Goal: Navigation & Orientation: Find specific page/section

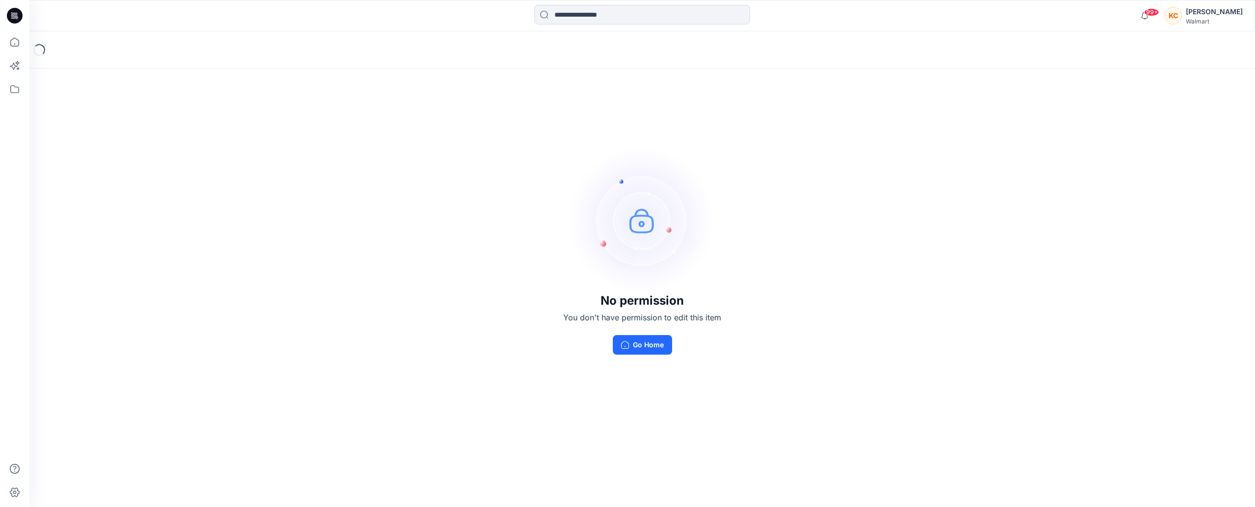
click at [1211, 11] on div "[PERSON_NAME]" at bounding box center [1214, 12] width 57 height 12
click at [402, 121] on div "No permission You don't have permission to edit this item Go Home" at bounding box center [642, 250] width 1226 height 439
click at [653, 345] on button "Go Home" at bounding box center [642, 345] width 59 height 20
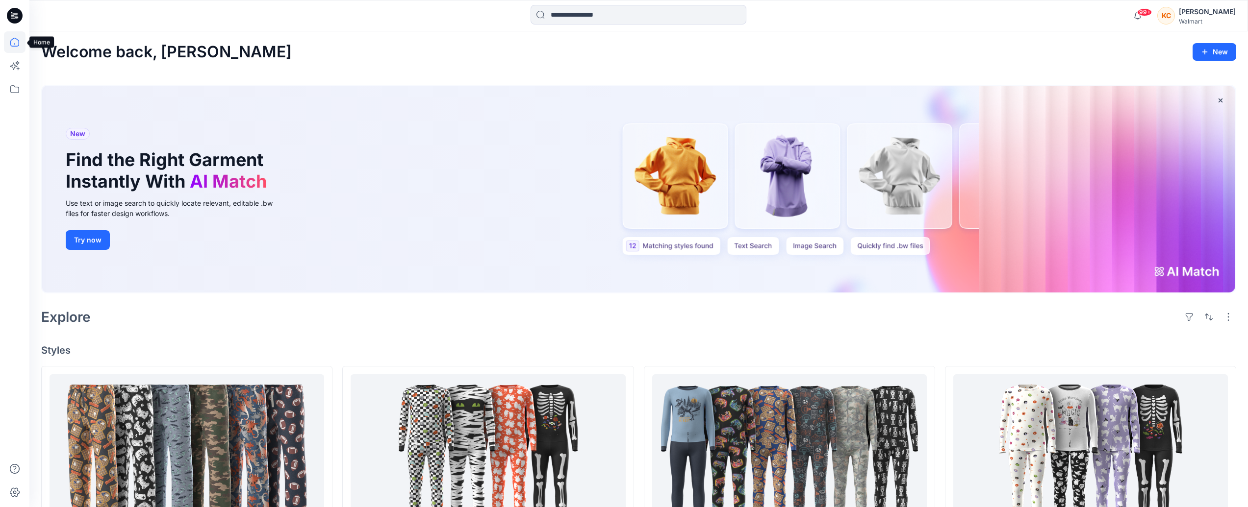
click at [8, 42] on icon at bounding box center [15, 42] width 22 height 22
click at [18, 14] on icon at bounding box center [15, 16] width 16 height 16
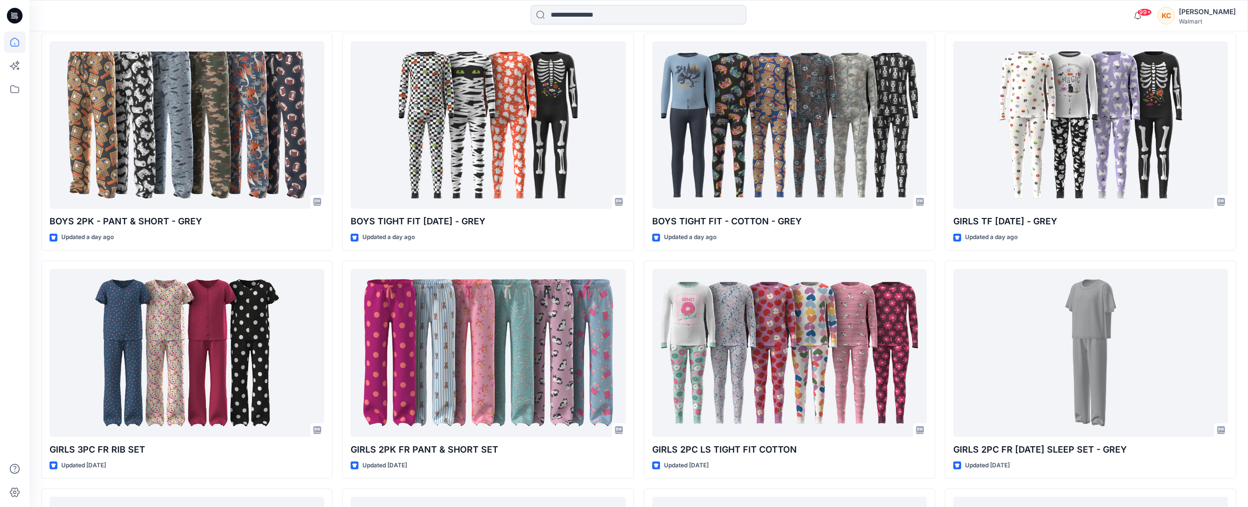
scroll to position [308, 0]
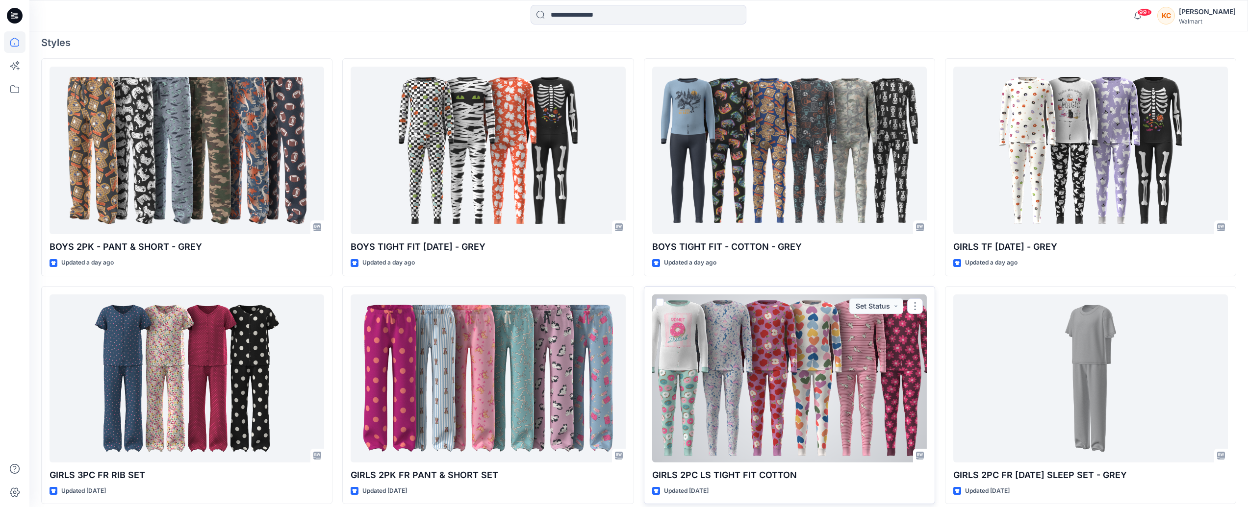
click at [796, 355] on div at bounding box center [789, 379] width 275 height 168
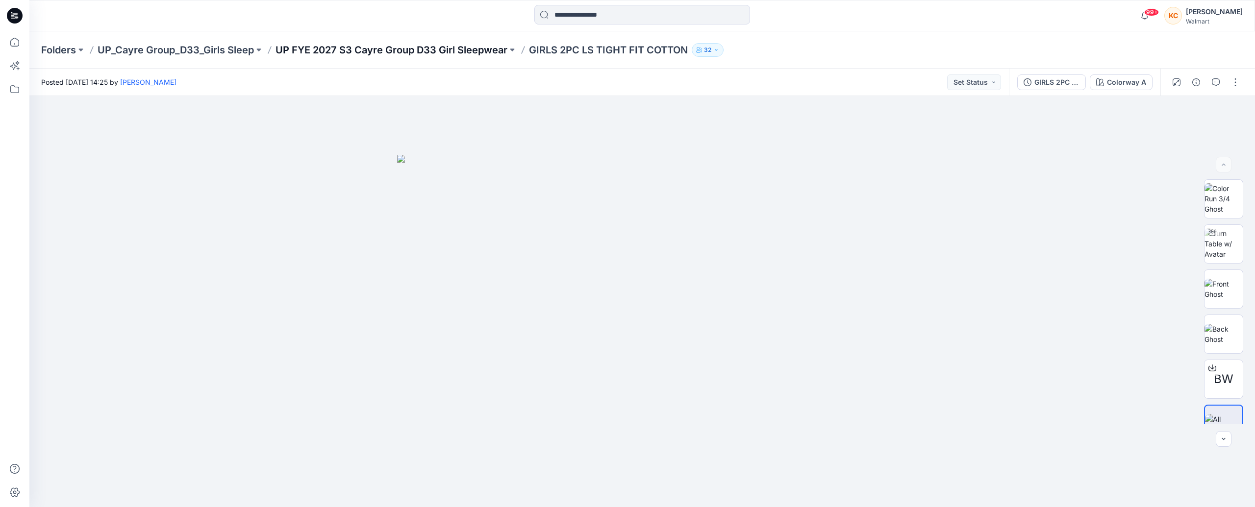
click at [433, 51] on p "UP FYE 2027 S3 Cayre Group D33 Girl Sleepwear" at bounding box center [391, 50] width 232 height 14
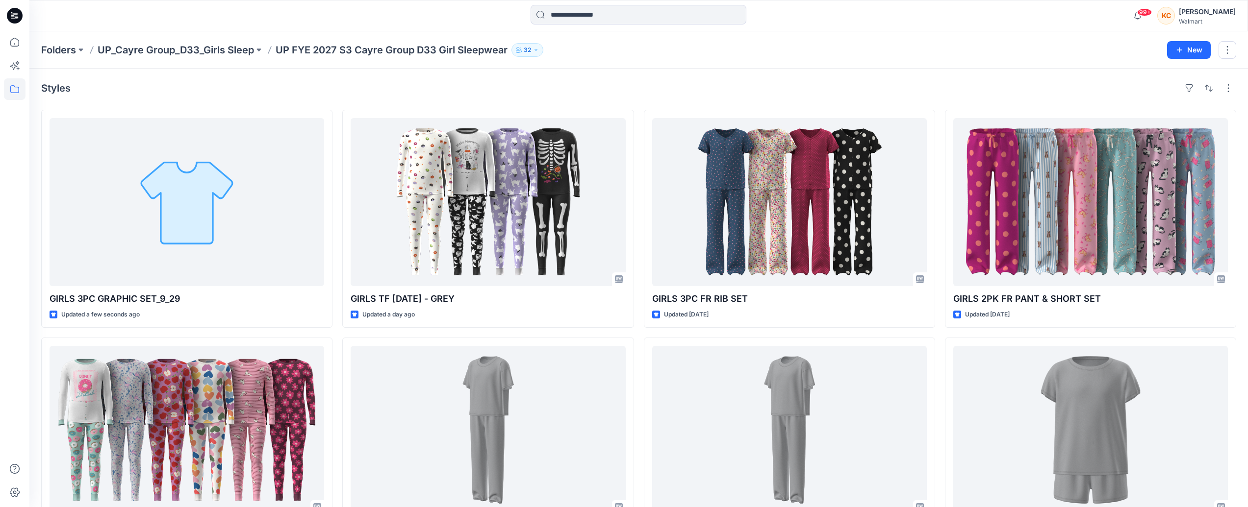
scroll to position [60, 0]
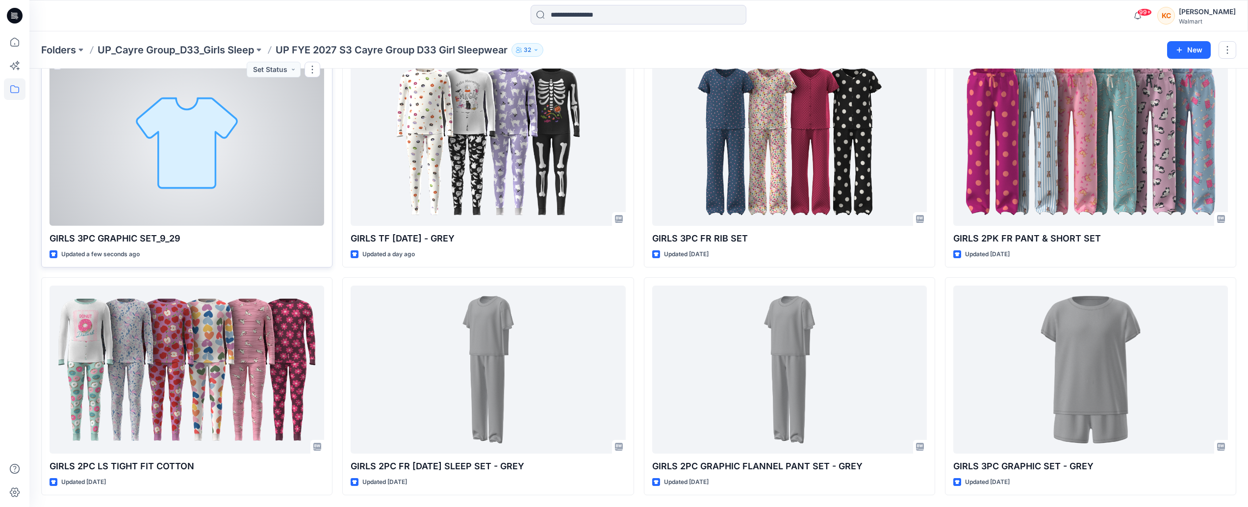
click at [169, 147] on div at bounding box center [187, 142] width 275 height 168
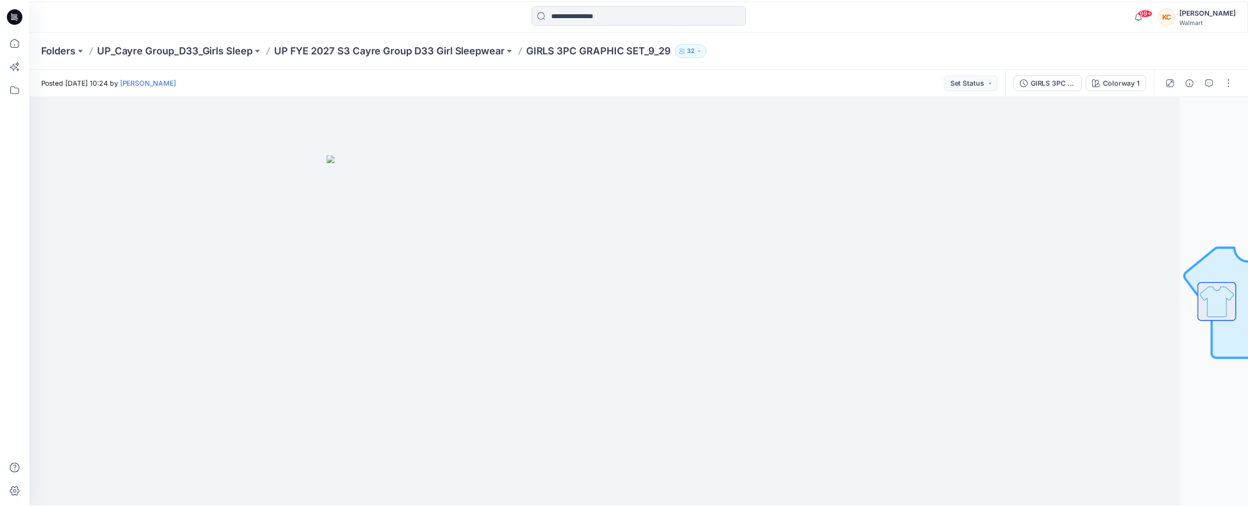
scroll to position [60, 0]
